Goal: Transaction & Acquisition: Book appointment/travel/reservation

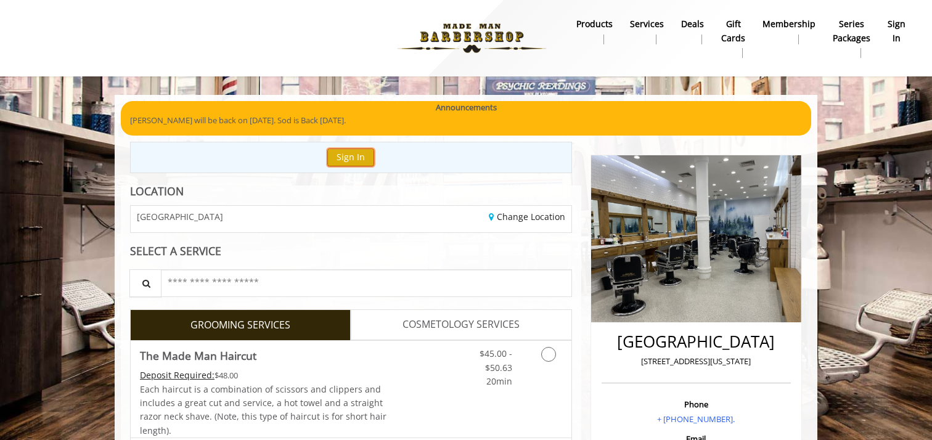
click at [343, 162] on button "Sign In" at bounding box center [350, 158] width 47 height 18
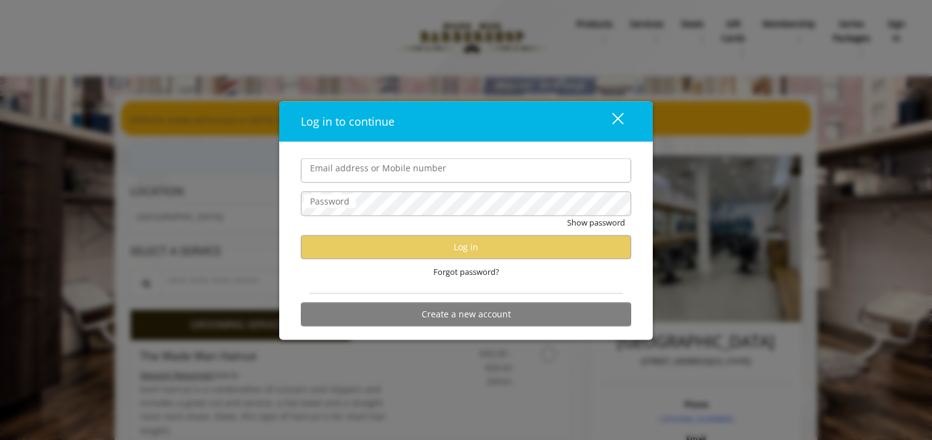
click at [345, 169] on input "Email address or Mobile number" at bounding box center [466, 170] width 330 height 25
type input "**********"
click at [473, 272] on span "Forgot password?" at bounding box center [466, 271] width 66 height 13
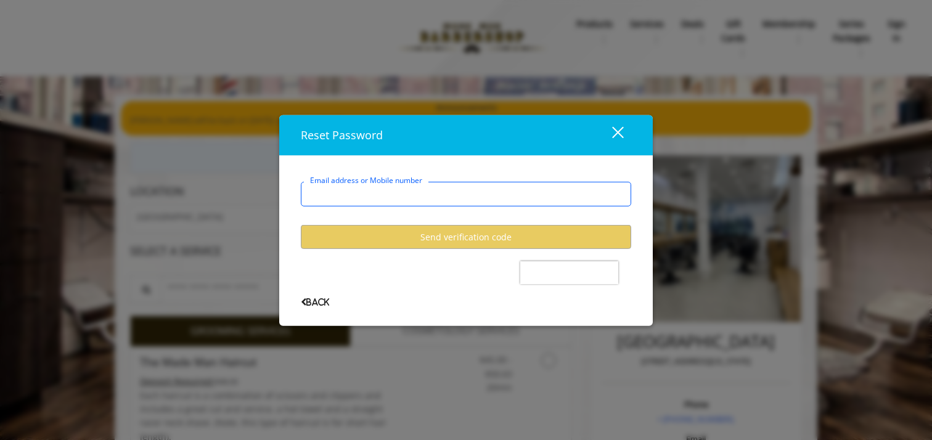
click at [420, 197] on input "Email address or Mobile number" at bounding box center [466, 194] width 330 height 25
type input "**********"
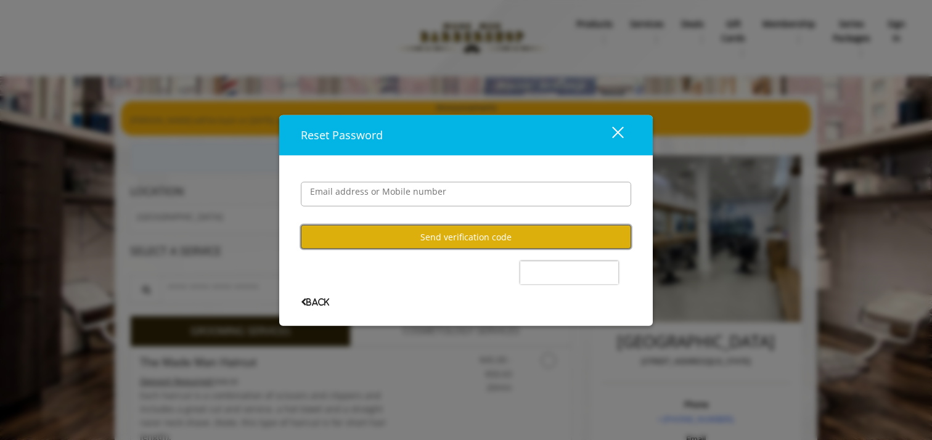
click at [412, 234] on button "Send verification code" at bounding box center [466, 237] width 330 height 24
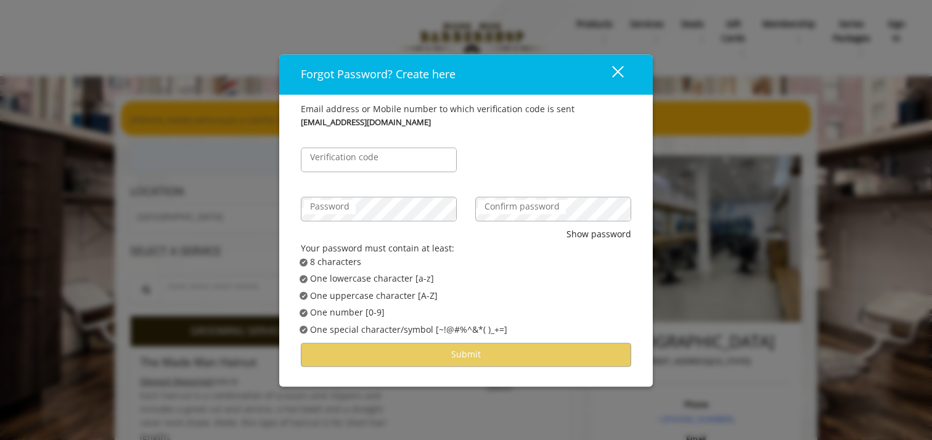
click at [357, 154] on label "Verification code" at bounding box center [344, 158] width 81 height 14
click at [357, 154] on input "Verification code" at bounding box center [379, 160] width 156 height 25
type input "******"
click at [500, 202] on label "Confirm password" at bounding box center [522, 207] width 88 height 14
click at [582, 233] on form "Email address or Mobile number to which verification code is sent [EMAIL_ADDRES…" at bounding box center [466, 234] width 330 height 264
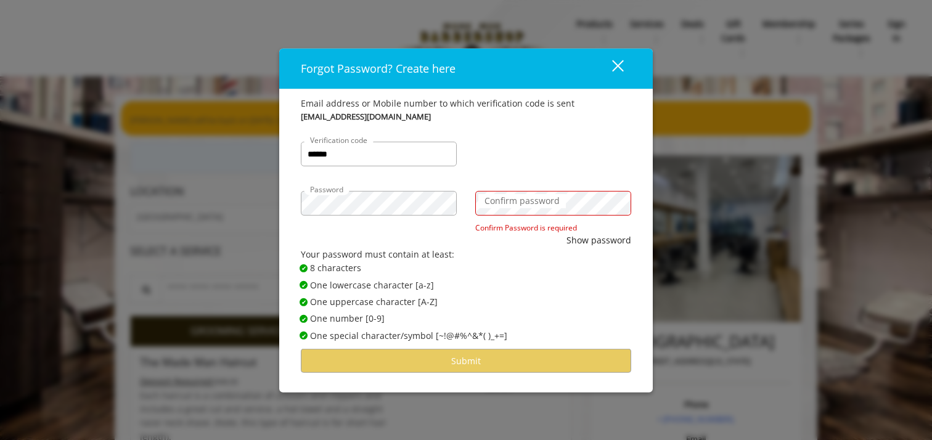
click at [531, 206] on label "Confirm password" at bounding box center [522, 201] width 88 height 14
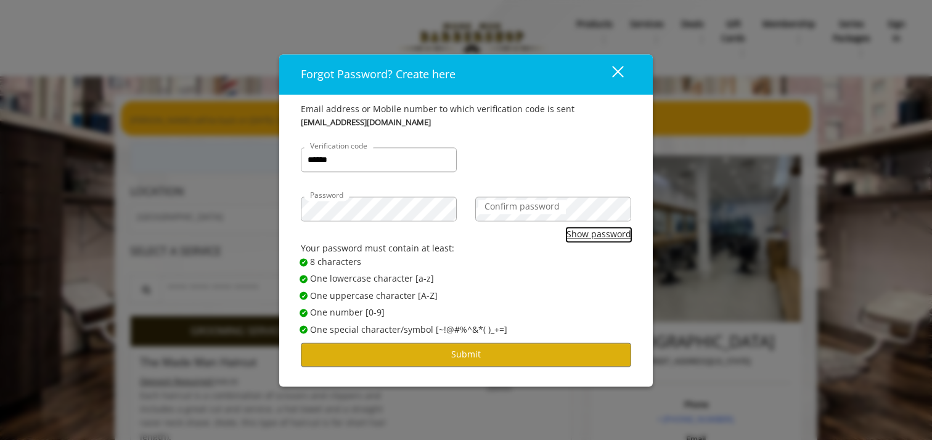
click at [591, 235] on button "Show password" at bounding box center [598, 235] width 65 height 14
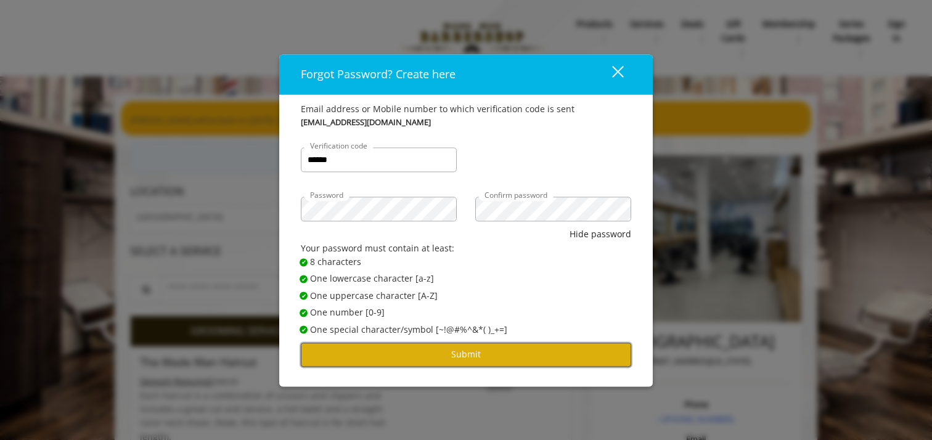
click at [495, 350] on button "Submit" at bounding box center [466, 355] width 330 height 24
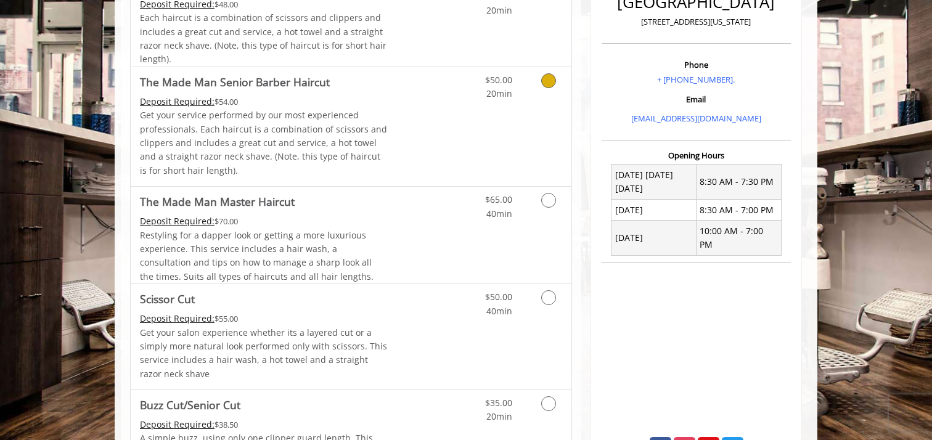
scroll to position [337, 0]
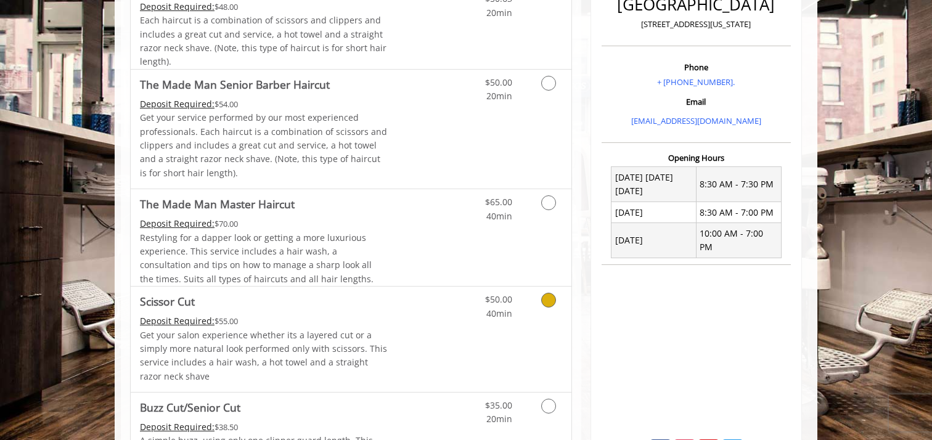
click at [393, 288] on link "Discounted Price" at bounding box center [424, 339] width 73 height 105
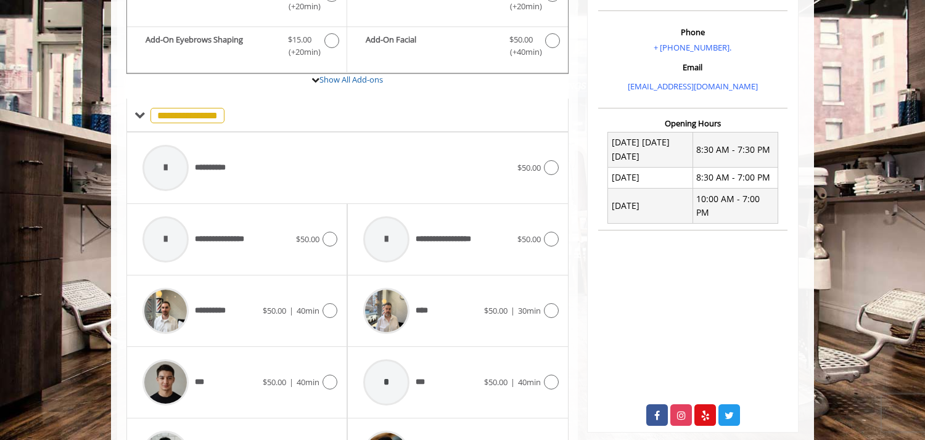
scroll to position [311, 0]
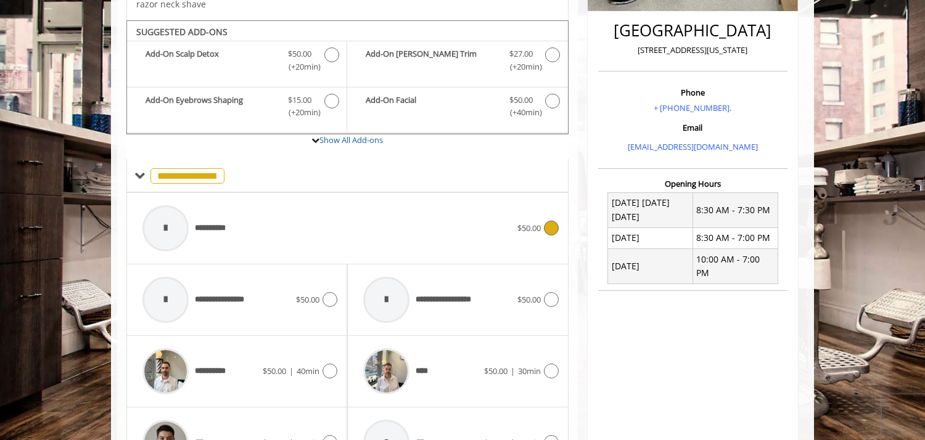
click at [551, 225] on icon at bounding box center [551, 228] width 15 height 15
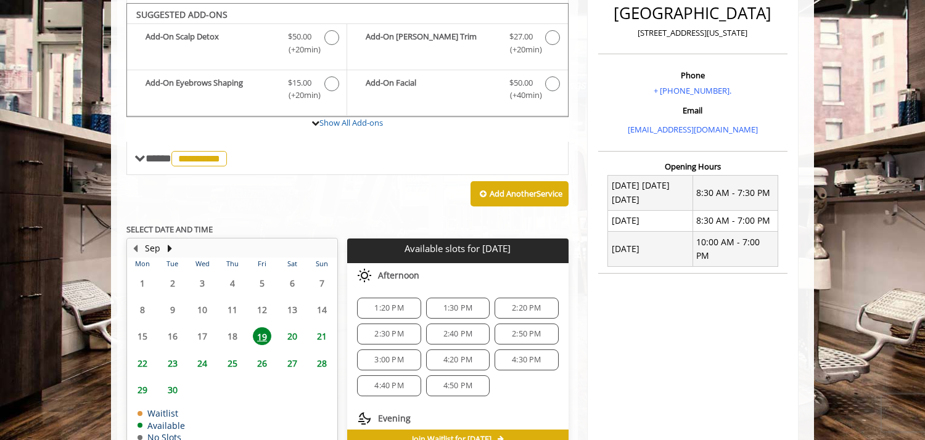
scroll to position [332, 0]
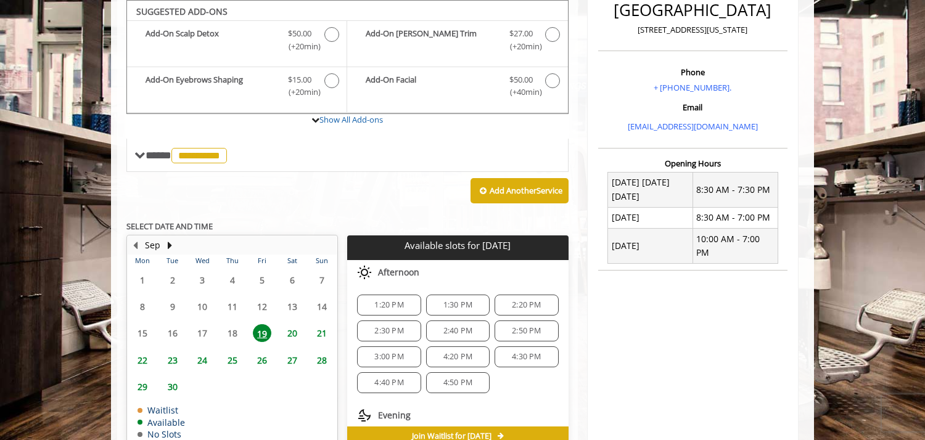
click at [386, 358] on span "3:00 PM" at bounding box center [388, 357] width 29 height 10
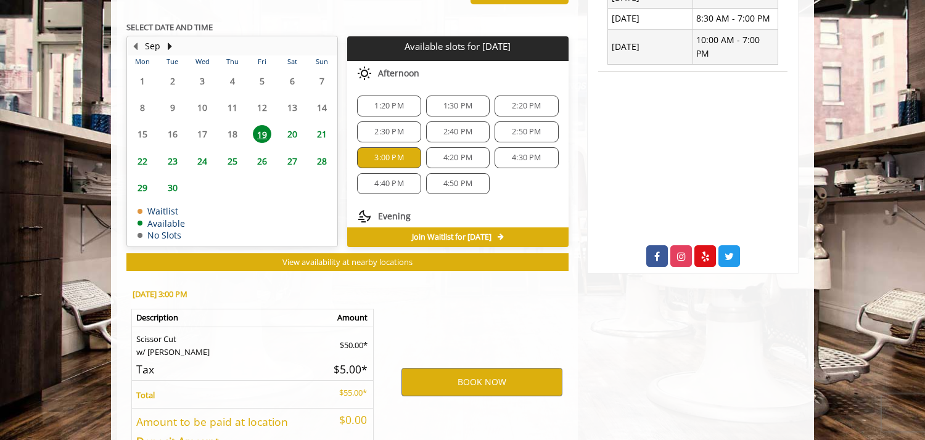
scroll to position [621, 0]
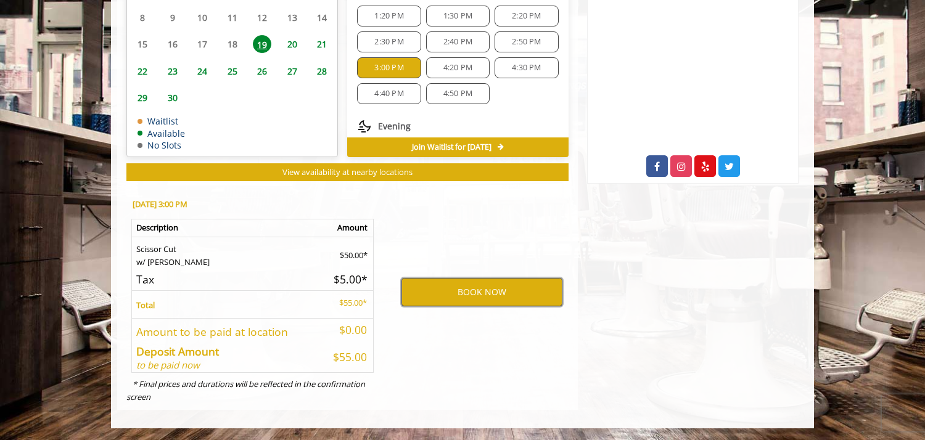
click at [467, 290] on button "BOOK NOW" at bounding box center [481, 292] width 161 height 28
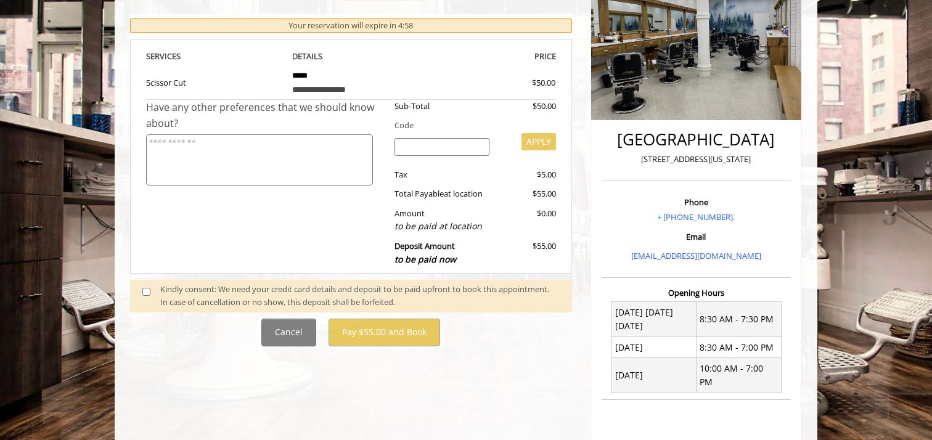
scroll to position [204, 0]
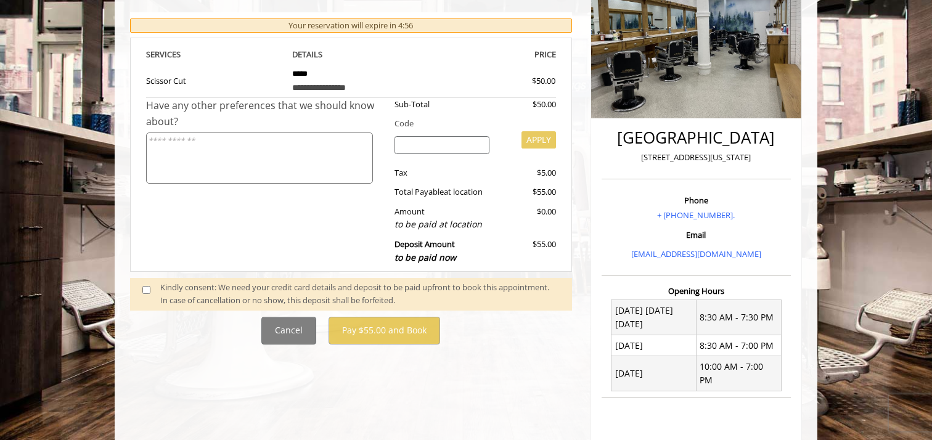
click at [133, 291] on div "Kindly consent: We need your credit card details and deposit to be paid upfront…" at bounding box center [351, 294] width 442 height 33
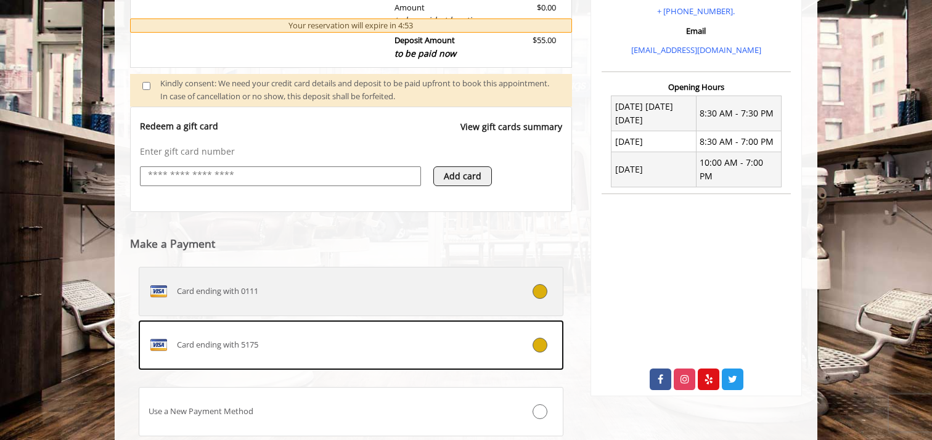
scroll to position [411, 0]
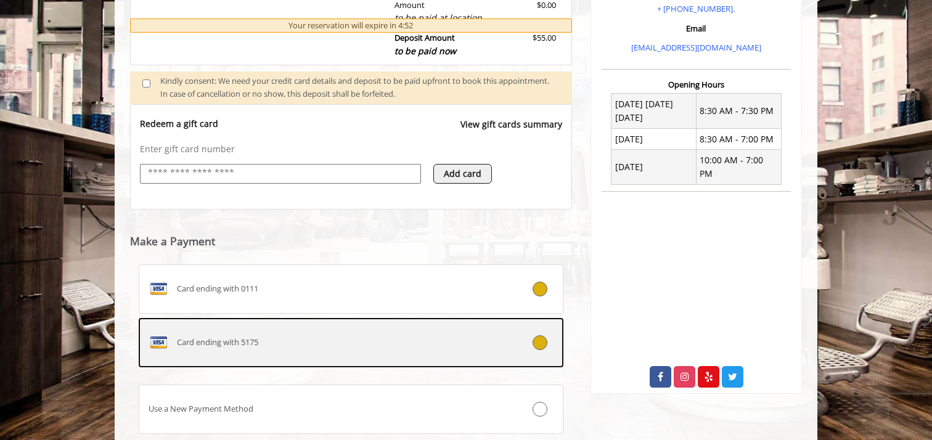
click at [424, 352] on div "Card ending with 5175" at bounding box center [315, 343] width 353 height 20
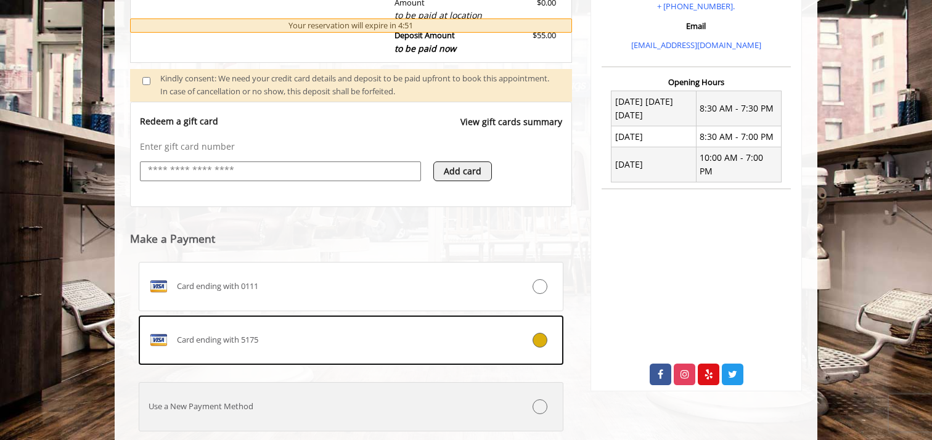
scroll to position [494, 0]
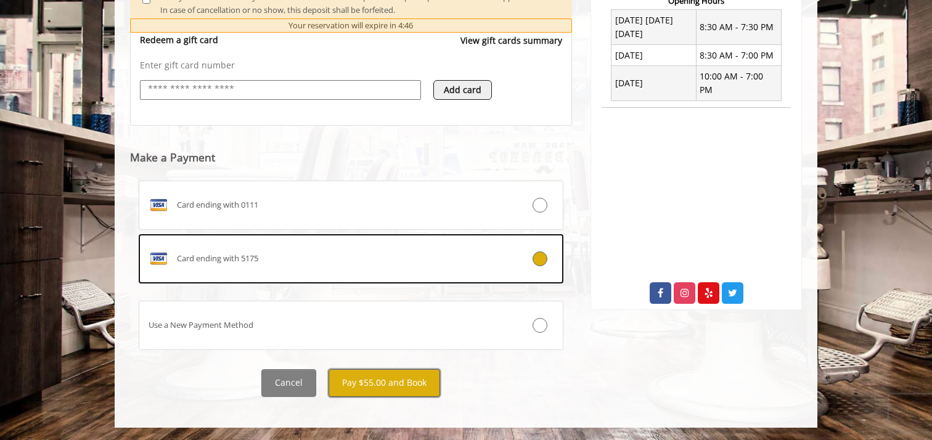
click at [393, 382] on button "Pay $55.00 and Book" at bounding box center [385, 383] width 112 height 28
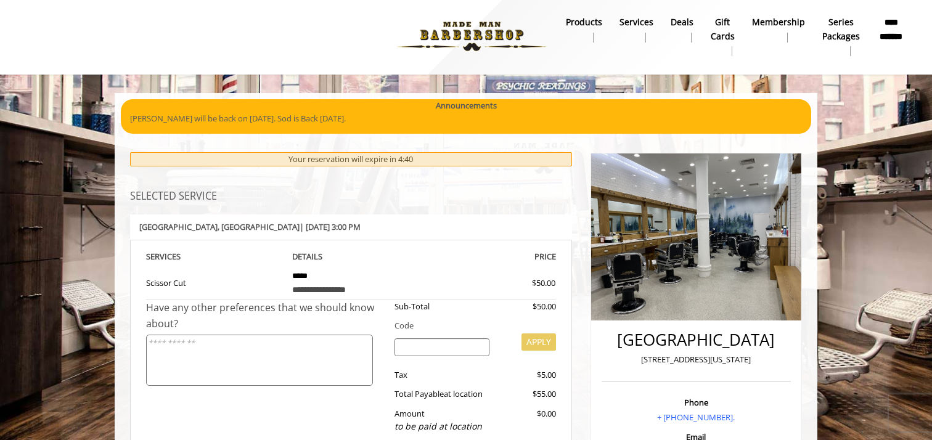
scroll to position [0, 0]
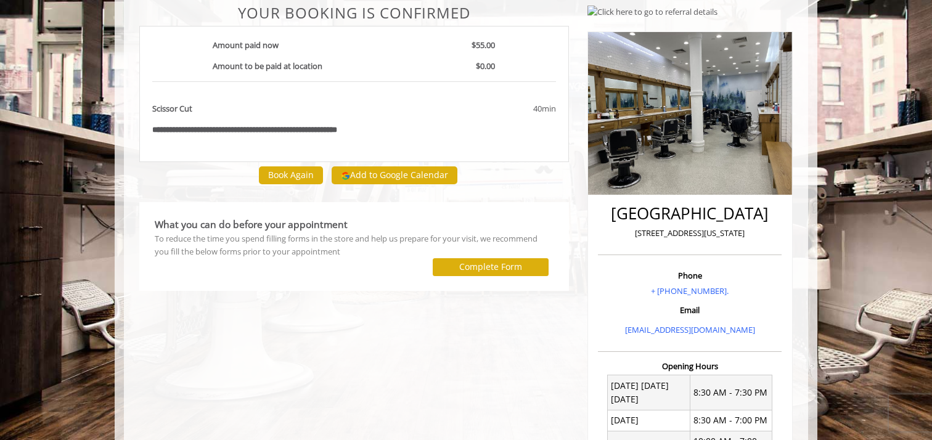
scroll to position [98, 0]
